Goal: Information Seeking & Learning: Learn about a topic

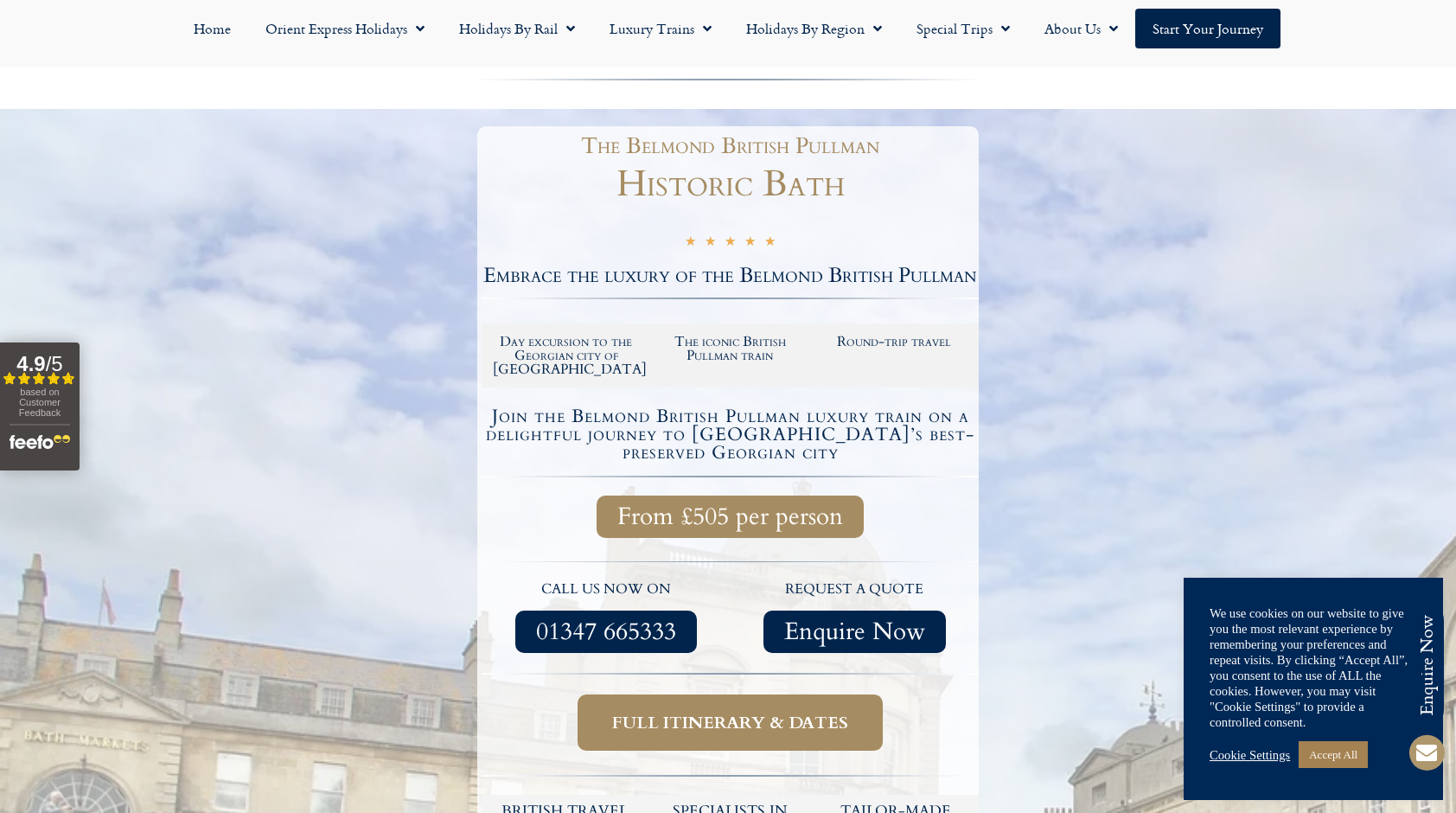
scroll to position [260, 0]
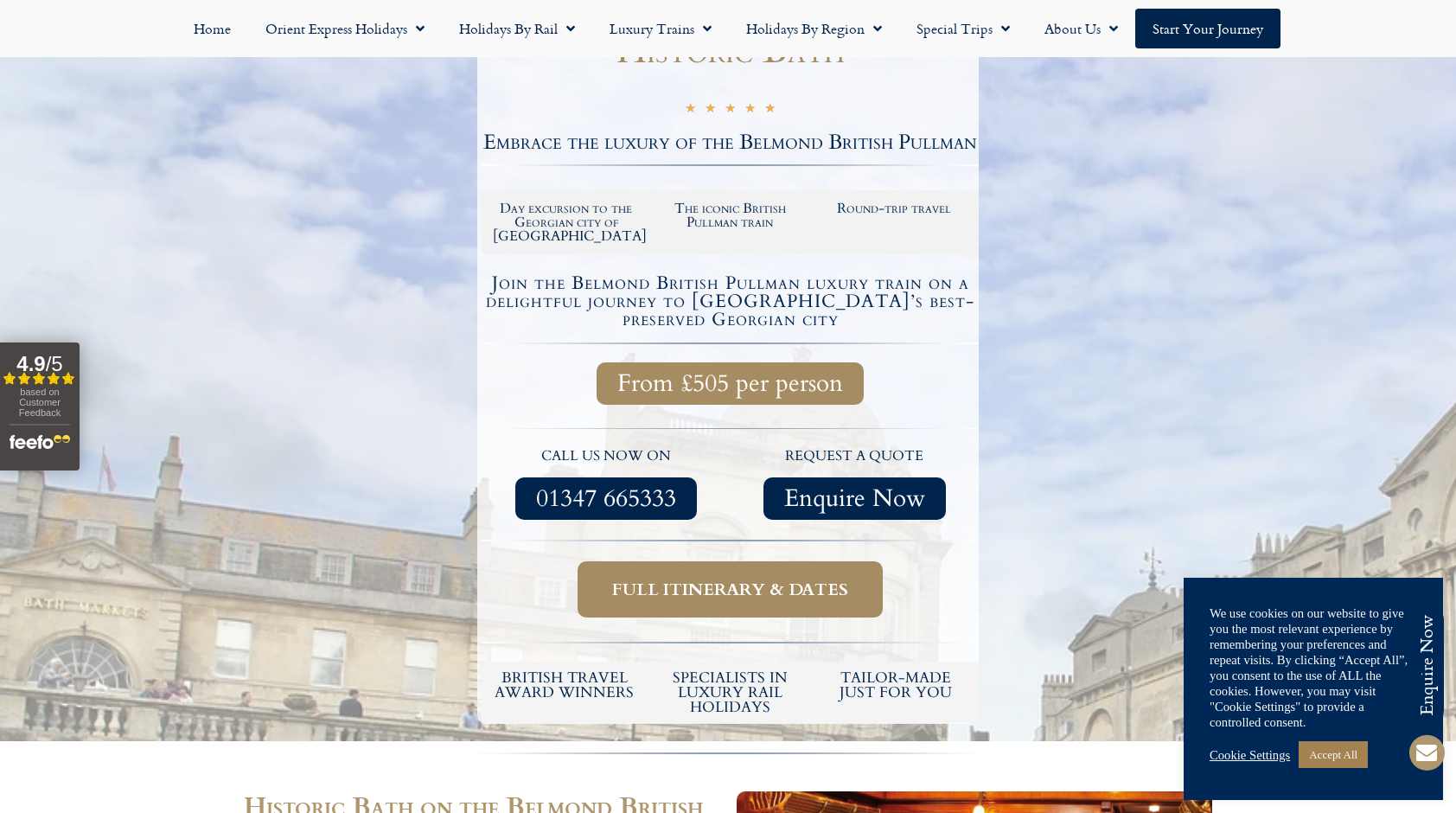
click at [677, 579] on span "Full itinerary & dates" at bounding box center [731, 589] width 236 height 22
click at [1347, 758] on link "Accept All" at bounding box center [1334, 755] width 70 height 26
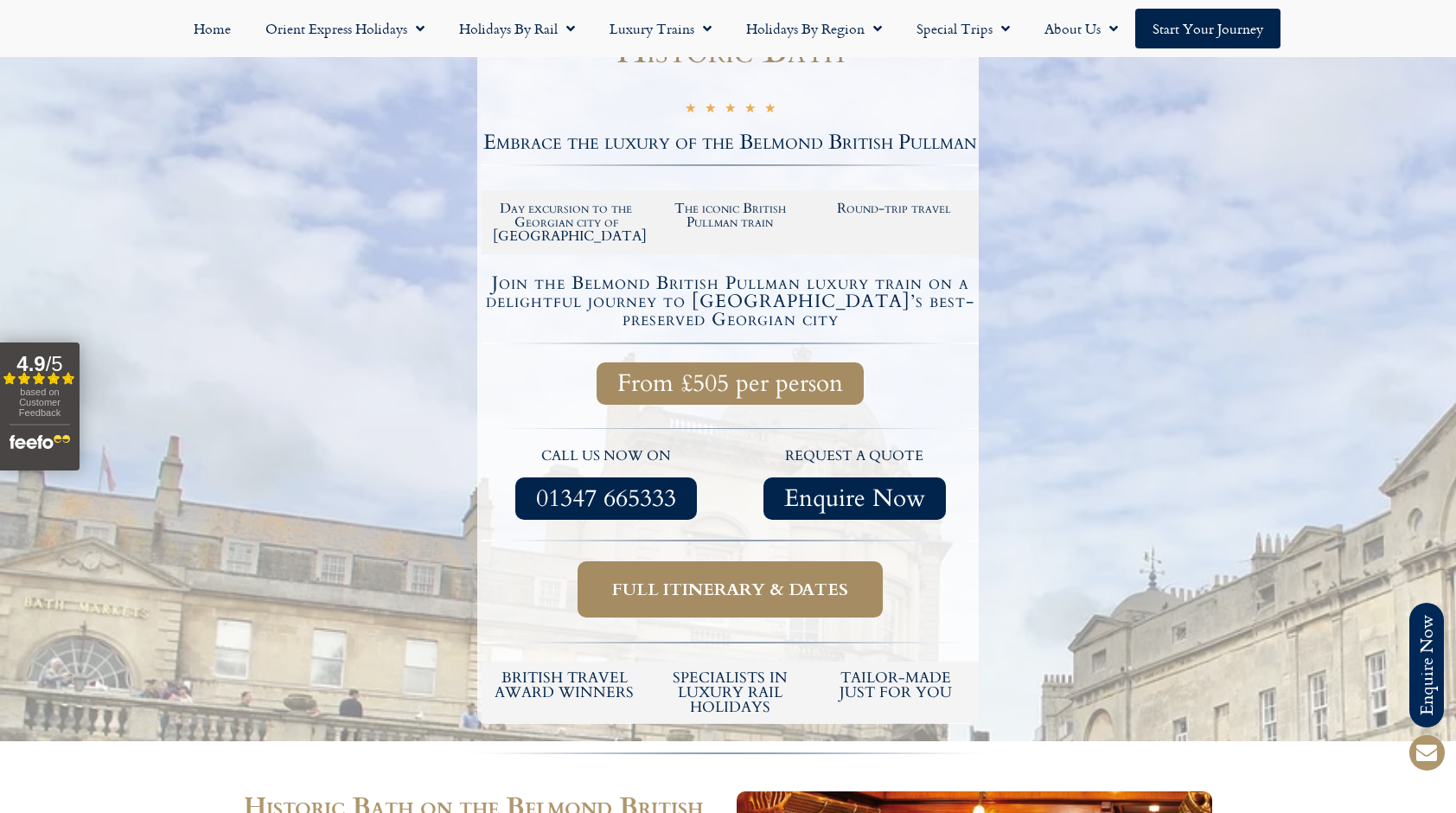
click at [741, 588] on link "Full itinerary & dates" at bounding box center [730, 590] width 305 height 56
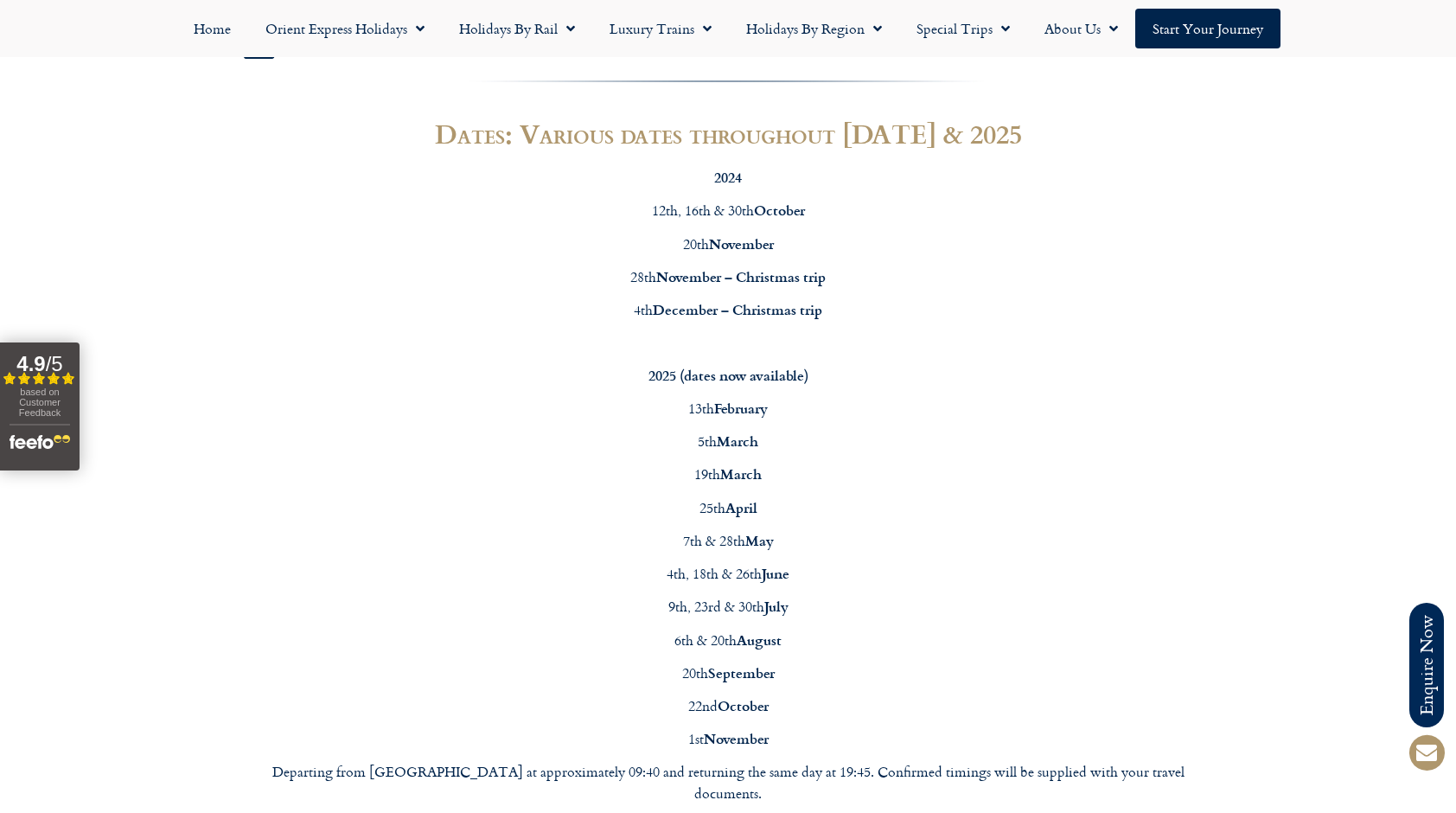
scroll to position [1557, 0]
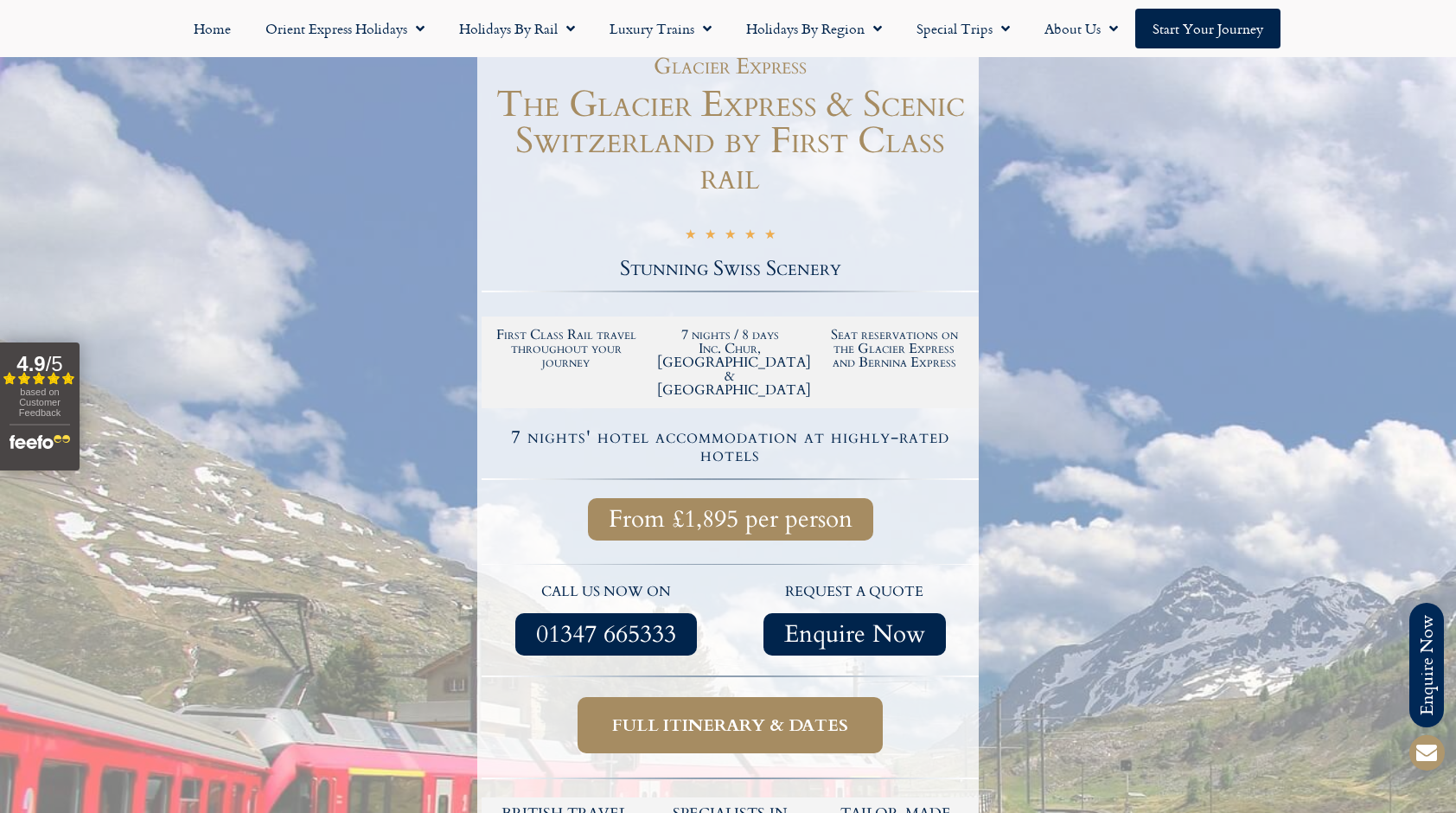
scroll to position [260, 0]
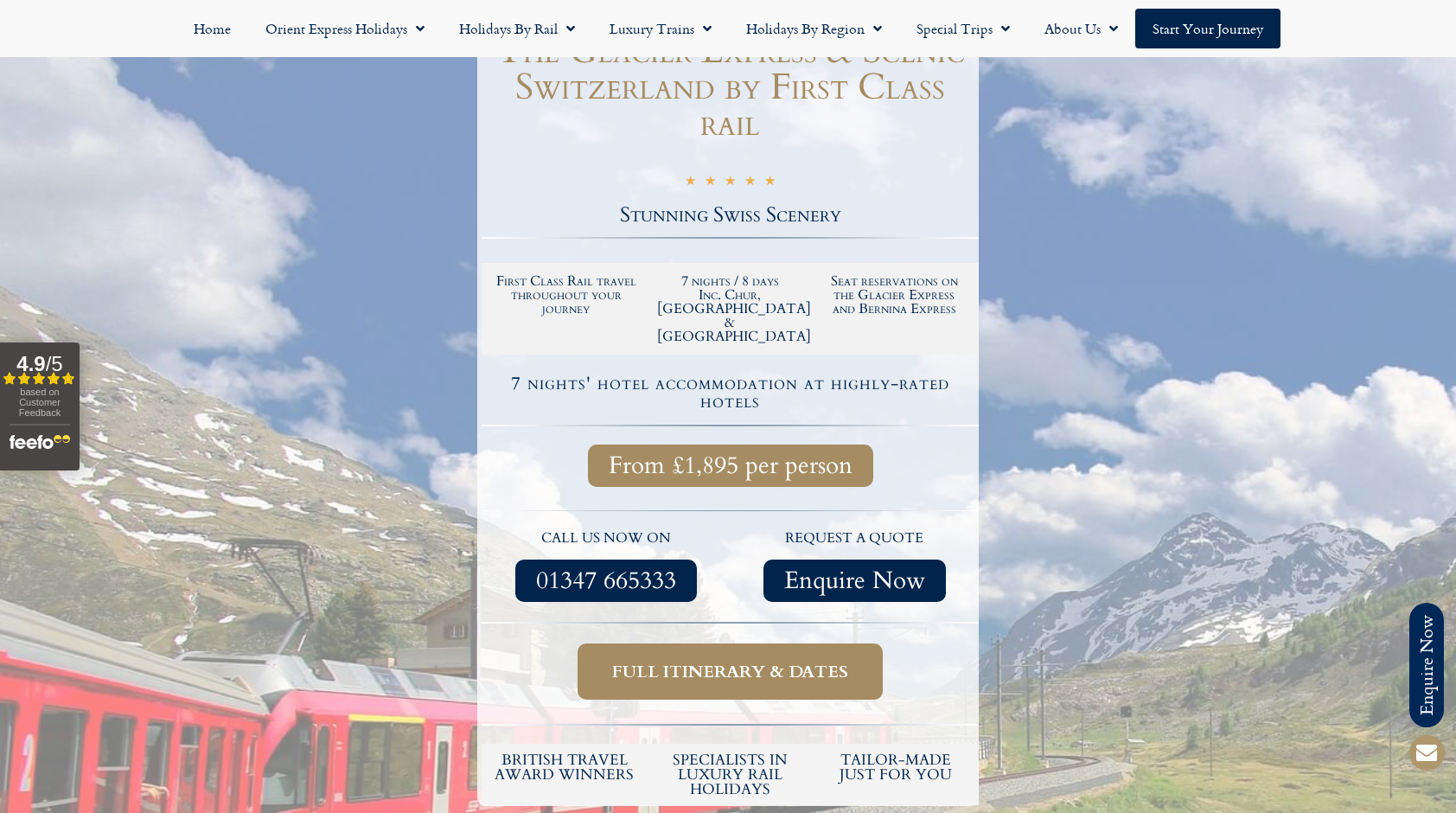
click at [676, 661] on span "Full itinerary & dates" at bounding box center [731, 672] width 236 height 22
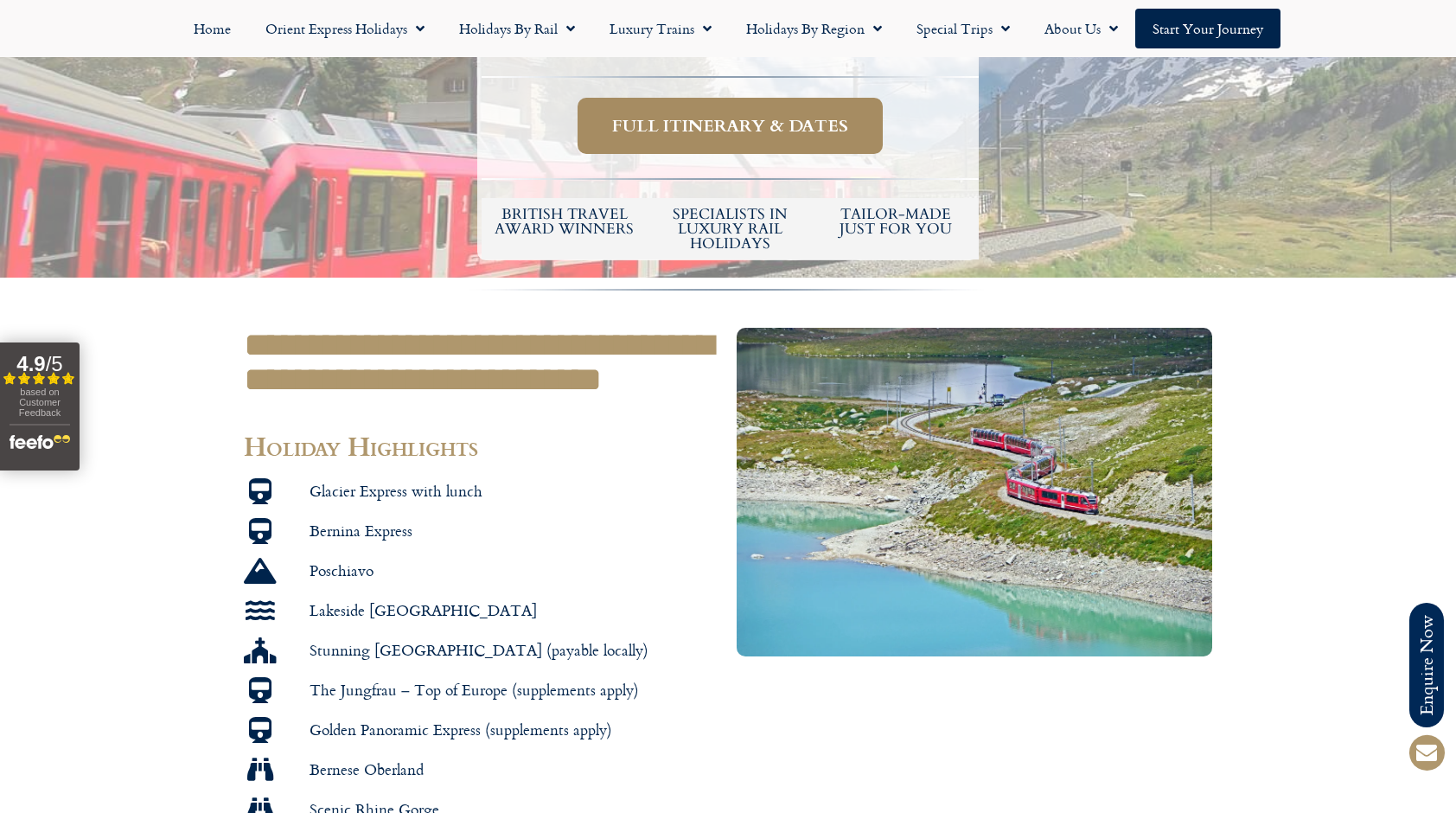
scroll to position [865, 0]
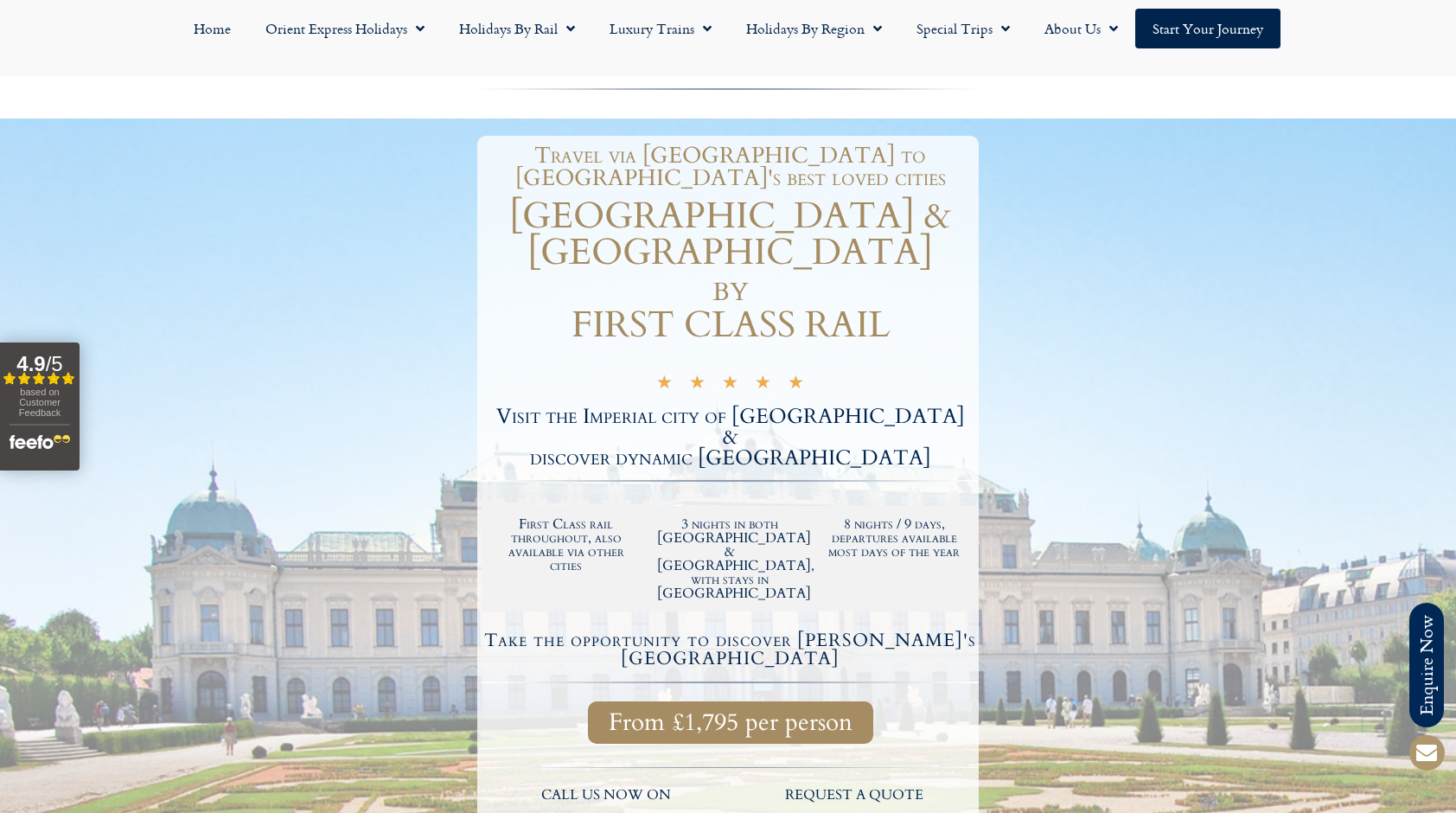
scroll to position [260, 0]
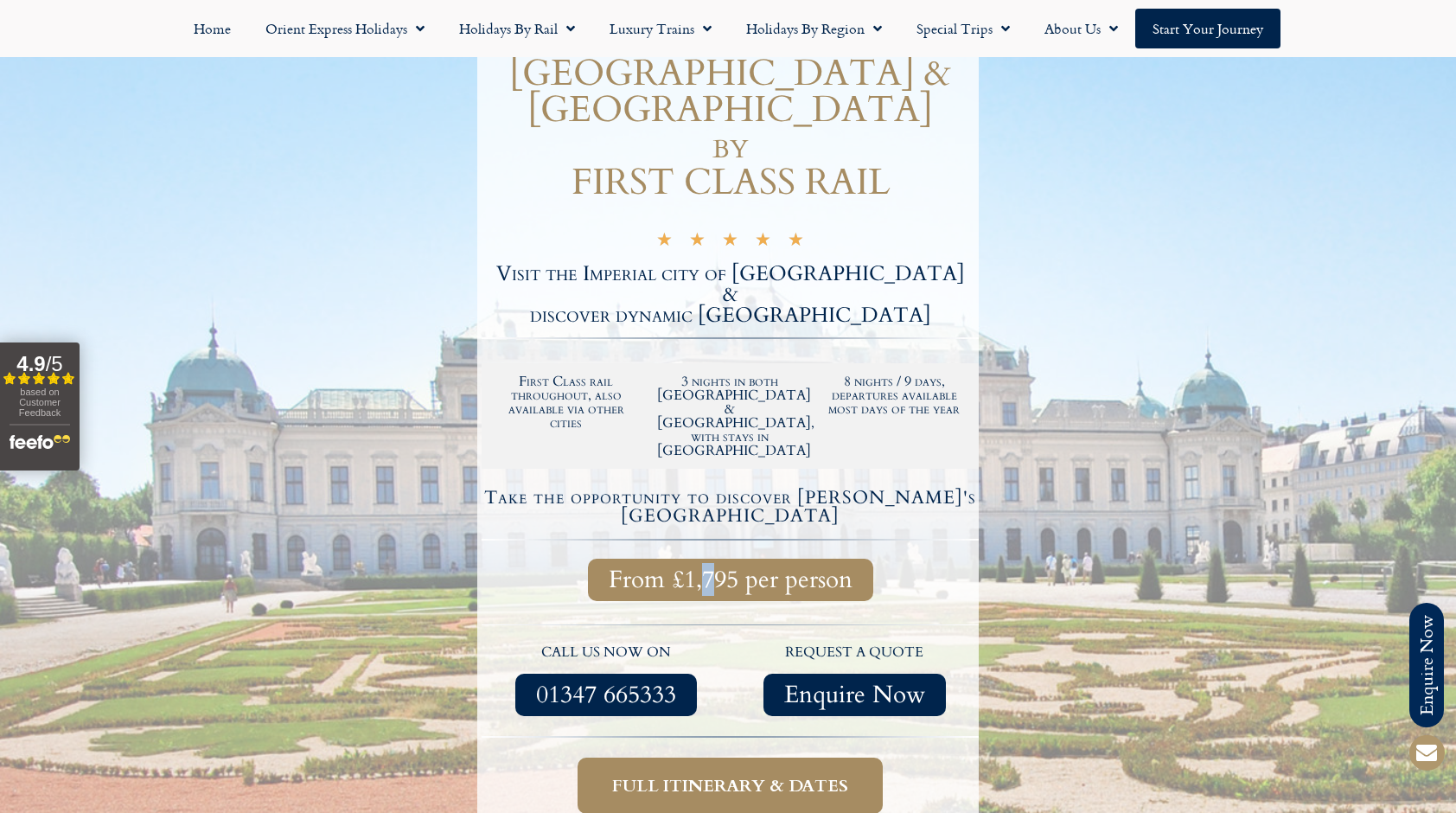
click at [709, 569] on span "From £1,795 per person" at bounding box center [731, 580] width 244 height 22
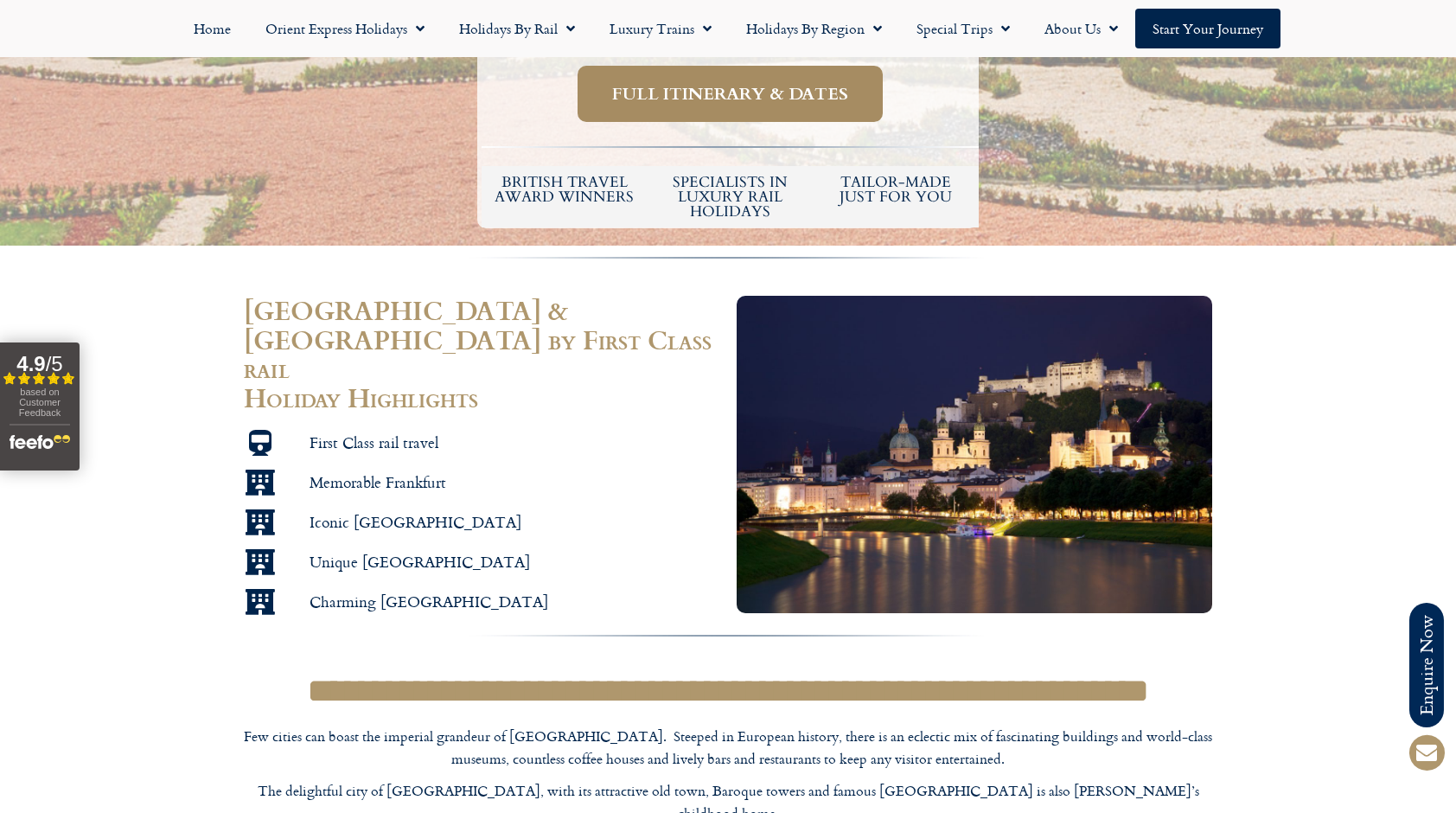
scroll to position [1038, 0]
